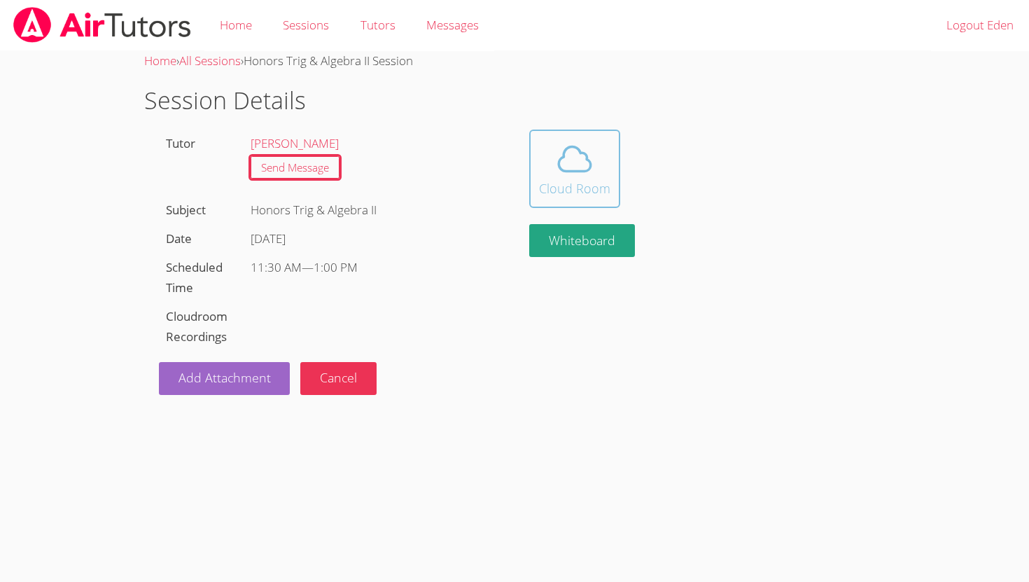
click at [571, 155] on icon at bounding box center [574, 158] width 39 height 39
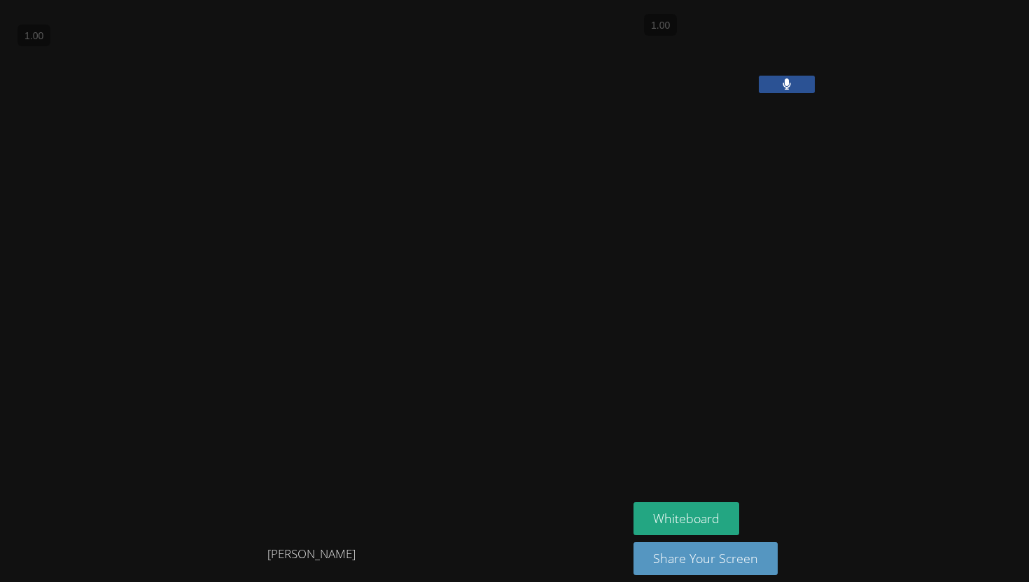
click at [661, 294] on div at bounding box center [827, 251] width 388 height 488
click at [409, 90] on video at bounding box center [311, 270] width 609 height 526
click at [789, 90] on icon at bounding box center [786, 84] width 9 height 12
click at [788, 90] on icon at bounding box center [786, 84] width 15 height 12
click at [788, 90] on icon at bounding box center [786, 84] width 8 height 12
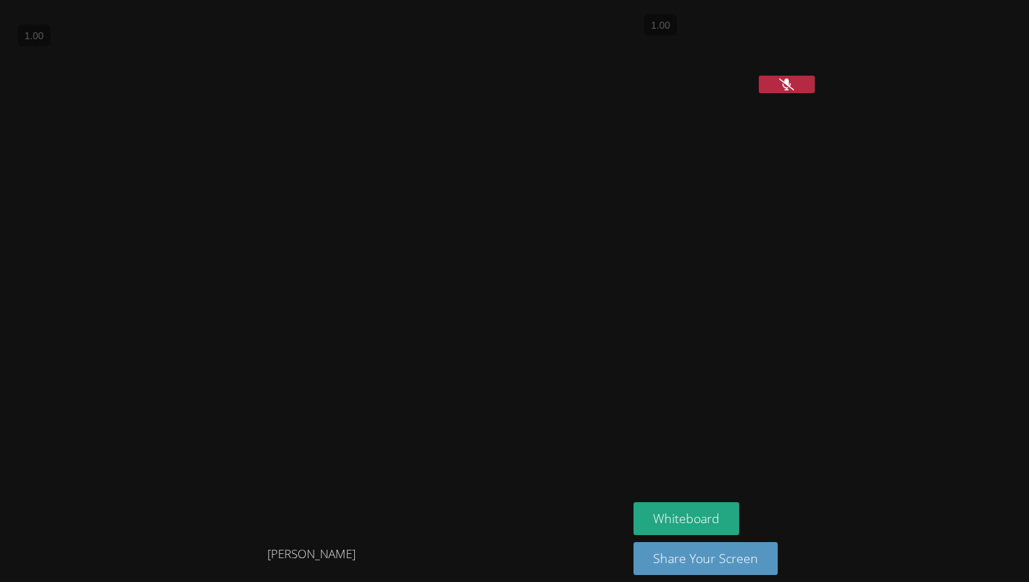
click at [791, 90] on icon at bounding box center [786, 84] width 15 height 12
click at [784, 90] on icon at bounding box center [786, 84] width 9 height 12
click at [780, 90] on icon at bounding box center [786, 84] width 15 height 12
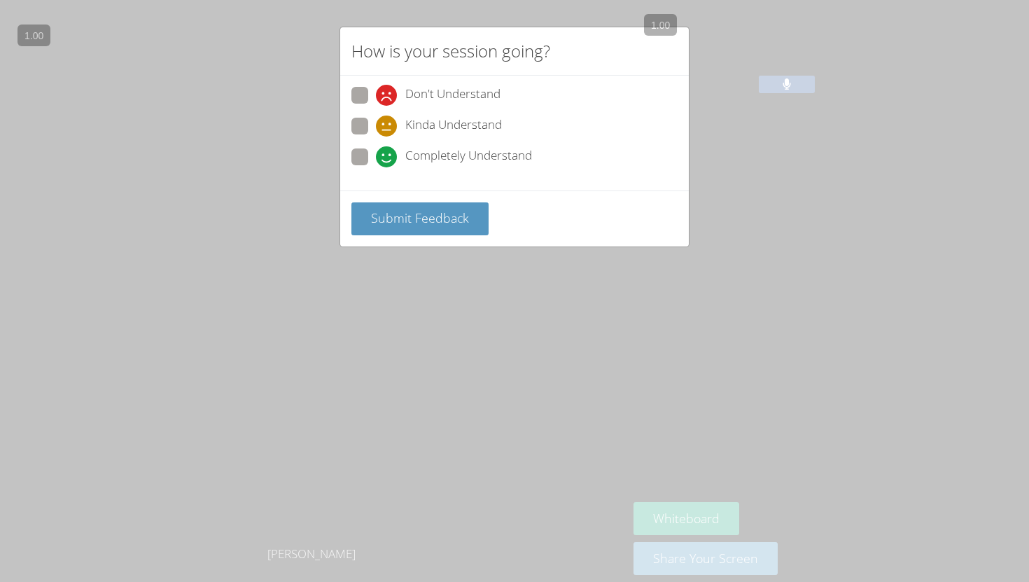
click at [376, 167] on span at bounding box center [376, 167] width 0 height 0
click at [376, 158] on input "Completely Understand" at bounding box center [382, 154] width 12 height 12
radio input "true"
click at [374, 216] on span "Submit Feedback" at bounding box center [420, 217] width 98 height 17
